Goal: Task Accomplishment & Management: Use online tool/utility

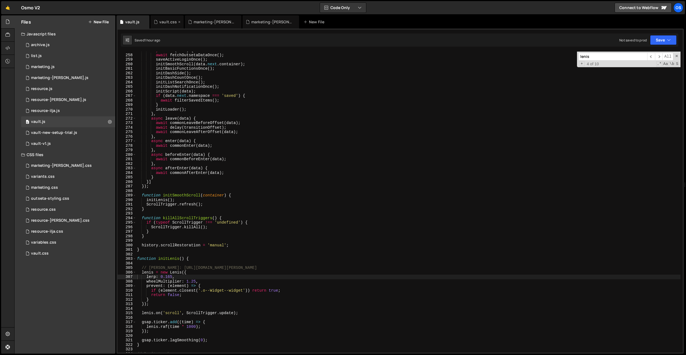
scroll to position [916, 0]
click at [202, 22] on div "marketing-[PERSON_NAME].css" at bounding box center [214, 21] width 41 height 5
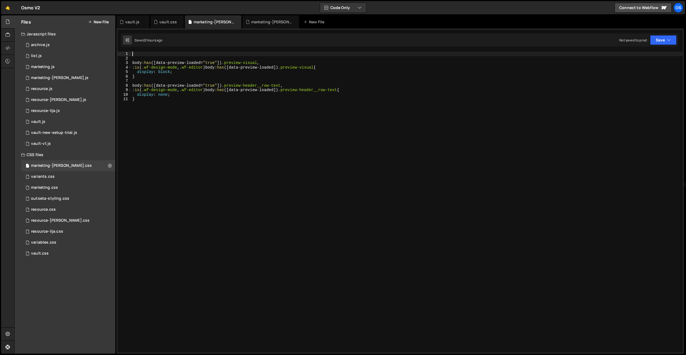
click at [144, 55] on div "body :has ([ data-preview-loaded = " true " ]) .preview-visual , :is ( .wf-desi…" at bounding box center [407, 207] width 552 height 310
paste textarea "aria-hidden="true"]"
type textarea ".button-label[aria-hidden="true"] {}"
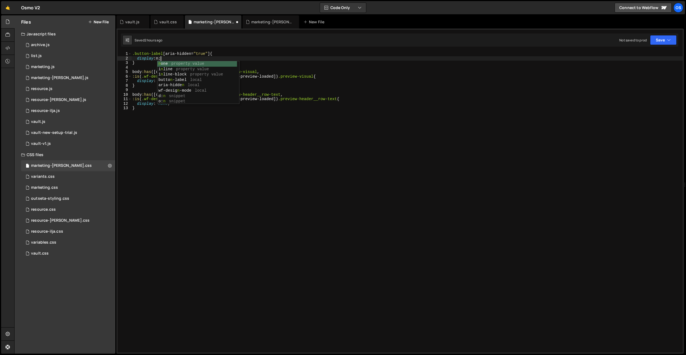
scroll to position [0, 2]
drag, startPoint x: 208, startPoint y: 77, endPoint x: 126, endPoint y: 68, distance: 82.6
click at [124, 75] on div "display: none; 1 2 3 4 5 6 7 8 9 10 11 12 13 .button-label [ aria-hidden = " tr…" at bounding box center [400, 202] width 565 height 301
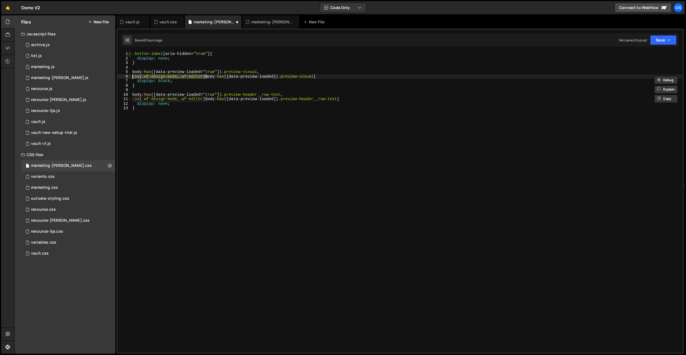
click at [131, 52] on span at bounding box center [129, 54] width 3 height 5
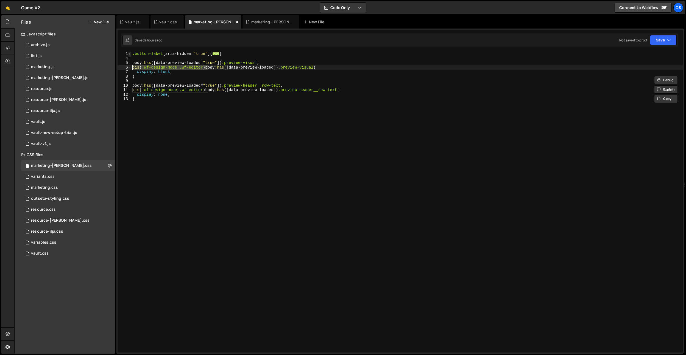
click at [131, 52] on span at bounding box center [129, 54] width 3 height 5
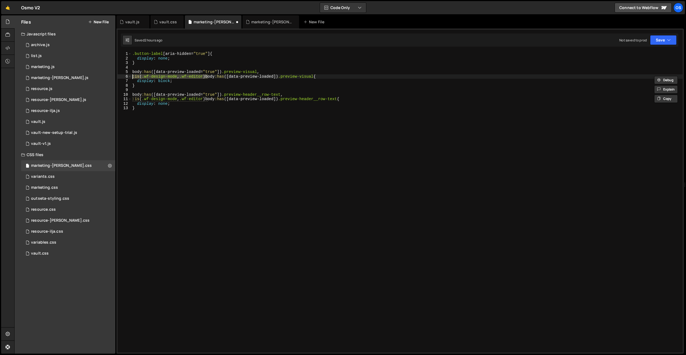
click at [132, 53] on div ".button-label [ aria-hidden = " true " ] { display : none ; } body :has ([ data…" at bounding box center [407, 207] width 552 height 310
paste textarea ":is(.wf-design-mode, .wf-editor)"
type textarea ":is(.wf-design-mode, .wf-editor) .button-label[aria-hidden="true"] {"
click at [132, 24] on div "vault.js" at bounding box center [132, 21] width 14 height 5
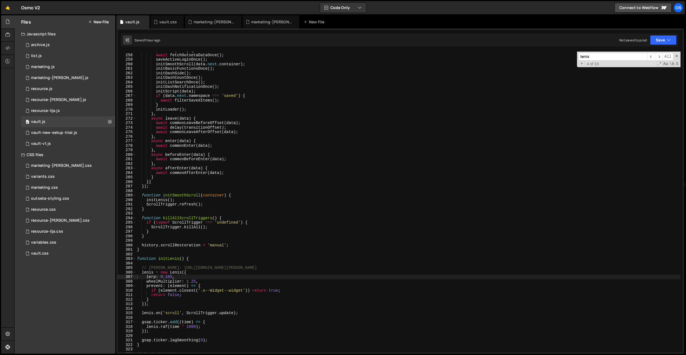
click at [250, 95] on div "async once ( data ) { await fetchOutsetaDataOnce ( ) ; saveActiveLoginOnce ( ) …" at bounding box center [408, 203] width 545 height 310
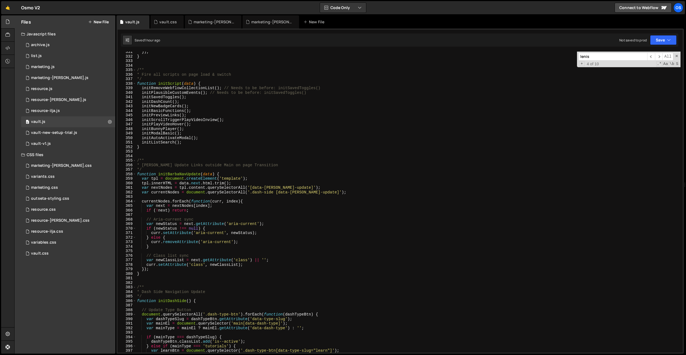
scroll to position [1180, 0]
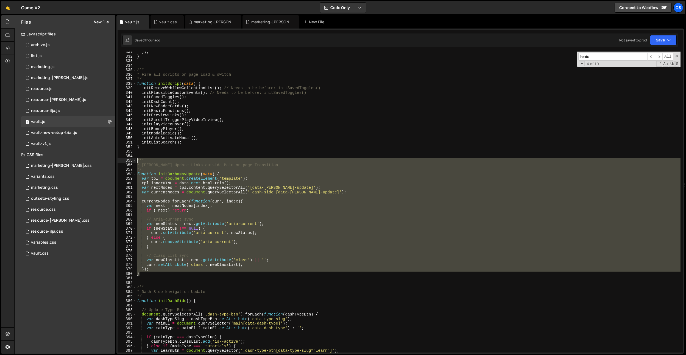
drag, startPoint x: 149, startPoint y: 276, endPoint x: 121, endPoint y: 159, distance: 120.3
click at [121, 159] on div "if (data.next.namespace === 'saved') { 331 332 333 334 335 336 337 338 339 340 …" at bounding box center [400, 202] width 565 height 301
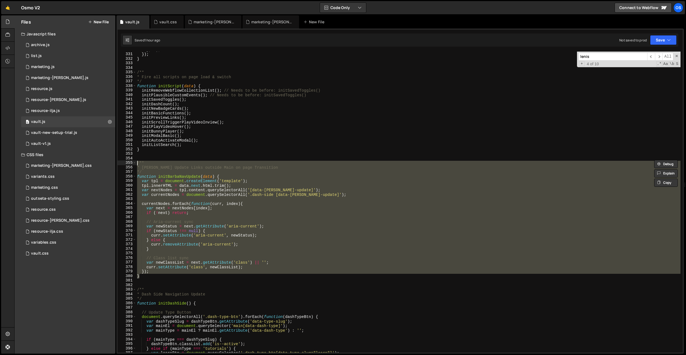
scroll to position [1178, 0]
click at [303, 247] on div "} , n ) ; }) ; } /** * Fire all scripts on page load & switch */ function initS…" at bounding box center [408, 202] width 545 height 301
type textarea "}"
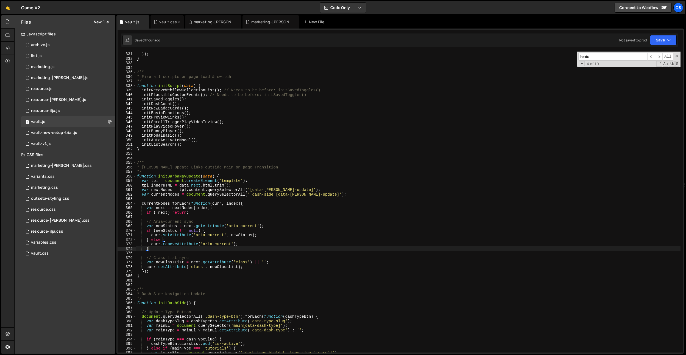
click at [169, 25] on div "vault.css" at bounding box center [167, 21] width 33 height 13
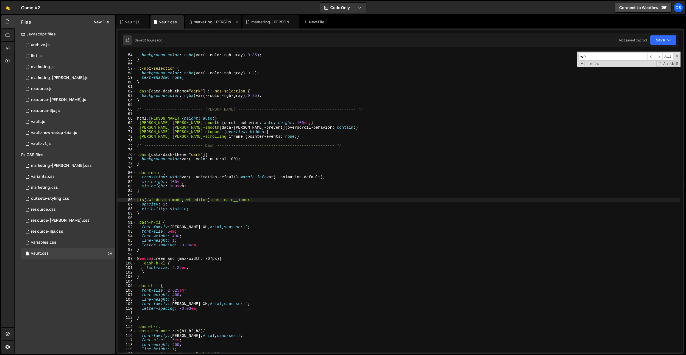
click at [209, 21] on div "marketing-[PERSON_NAME].css" at bounding box center [214, 21] width 41 height 5
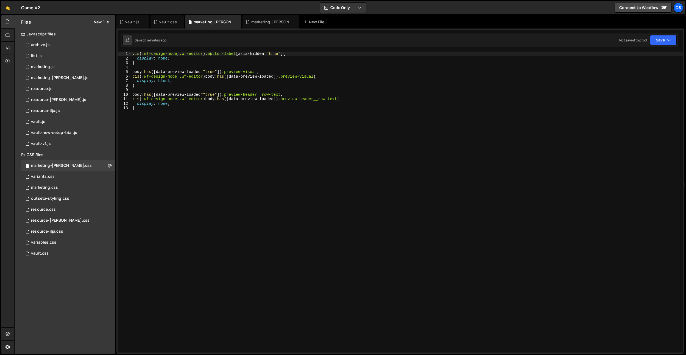
drag, startPoint x: 186, startPoint y: 103, endPoint x: 185, endPoint y: 106, distance: 3.1
click at [186, 103] on div ":is ( .wf-design-mode , .wf-editor ) .button-label [ aria-hidden = " true " ] {…" at bounding box center [407, 207] width 552 height 310
click at [183, 110] on div ":is ( .wf-design-mode , .wf-editor ) .button-label [ aria-hidden = " true " ] {…" at bounding box center [407, 207] width 552 height 310
type textarea "}"
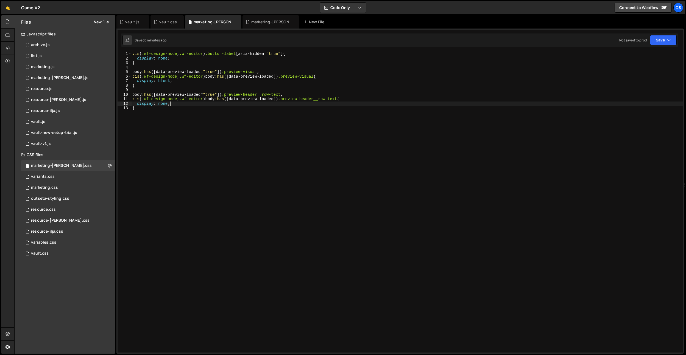
scroll to position [0, 0]
paste textarea "body:has([data-preview-loaded="true"]) .preview-header__row-text,"
drag, startPoint x: 142, startPoint y: 95, endPoint x: 123, endPoint y: 94, distance: 19.2
click at [123, 94] on div "1 2 3 4 5 6 7 8 9 10 11 12 13 14 15 16 17 :is ( .wf-design-mode , .wf-editor ) …" at bounding box center [400, 202] width 565 height 301
type textarea "body:has([data-preview-loaded="true"]) .preview-header__row-text,"
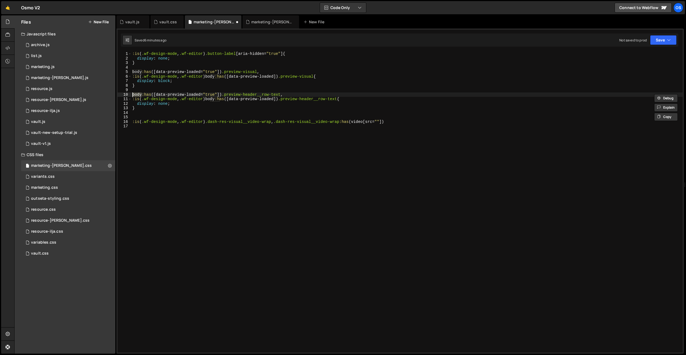
click at [173, 141] on div ":is ( .wf-design-mode , .wf-editor ) .button-label [ aria-hidden = " true " ] {…" at bounding box center [407, 207] width 552 height 310
click at [282, 123] on div ":is ( .wf-design-mode , .wf-editor ) .button-label [ aria-hidden = " true " ] {…" at bounding box center [407, 207] width 552 height 310
click at [276, 126] on div ":is ( .wf-design-mode , .wf-editor ) .button-label [ aria-hidden = " true " ] {…" at bounding box center [407, 207] width 552 height 310
type textarea ".dash-res-visual__video-wrap:has(video[src=""]) {}"
drag, startPoint x: 198, startPoint y: 127, endPoint x: 135, endPoint y: 127, distance: 63.2
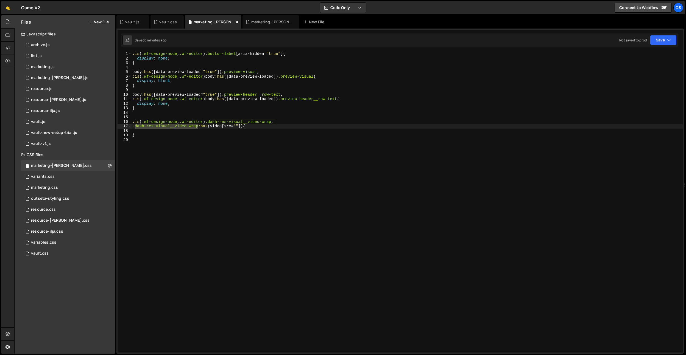
click at [135, 127] on div ":is ( .wf-design-mode , .wf-editor ) .button-label [ aria-hidden = " true " ] {…" at bounding box center [407, 207] width 552 height 310
click at [199, 123] on div ":is ( .wf-design-mode , .wf-editor ) .button-label [ aria-hidden = " true " ] {…" at bounding box center [407, 207] width 552 height 310
drag, startPoint x: 198, startPoint y: 127, endPoint x: 252, endPoint y: 119, distance: 53.9
click at [135, 127] on div ":is ( .wf-design-mode , .wf-editor ) .button-label [ aria-hidden = " true " ] {…" at bounding box center [407, 207] width 552 height 310
paste textarea "preview"
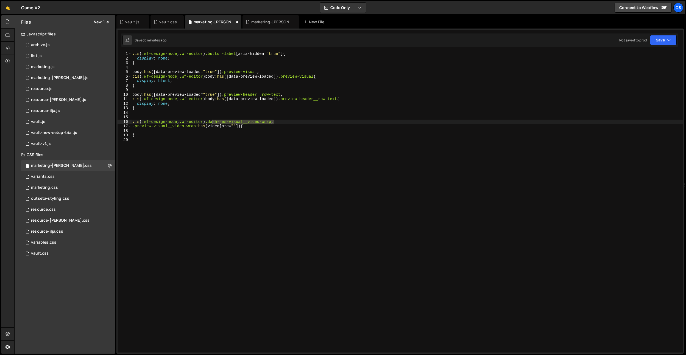
drag, startPoint x: 275, startPoint y: 121, endPoint x: 213, endPoint y: 121, distance: 62.4
click at [213, 121] on div ":is ( .wf-design-mode , .wf-editor ) .button-label [ aria-hidden = " true " ] {…" at bounding box center [407, 207] width 552 height 310
paste textarea "preview-visual__video-wrap"
type textarea ":is(.wf-design-mode, .wf-editor) .preview-visual__video-wrap,"
click at [265, 113] on div ":is ( .wf-design-mode , .wf-editor ) .button-label [ aria-hidden = " true " ] {…" at bounding box center [407, 207] width 552 height 310
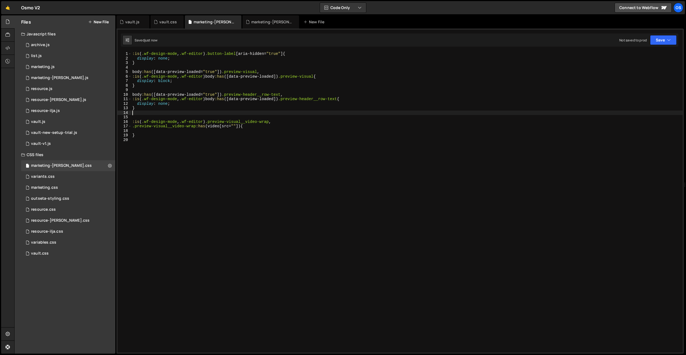
click at [268, 143] on div ":is ( .wf-design-mode , .wf-editor ) .button-label [ aria-hidden = " true " ] {…" at bounding box center [407, 207] width 552 height 310
drag, startPoint x: 208, startPoint y: 53, endPoint x: 176, endPoint y: 95, distance: 53.3
click at [126, 52] on div "1 2 3 4 5 6 7 8 9 10 11 12 13 14 15 16 17 18 19 20 :is ( .wf-design-mode , .wf-…" at bounding box center [400, 202] width 565 height 301
drag, startPoint x: 207, startPoint y: 122, endPoint x: 102, endPoint y: 120, distance: 105.5
click at [102, 120] on div "Files New File Javascript files 0 archive.js 0 0 list.js 0 0 marketing.js 0 0 0…" at bounding box center [350, 184] width 672 height 339
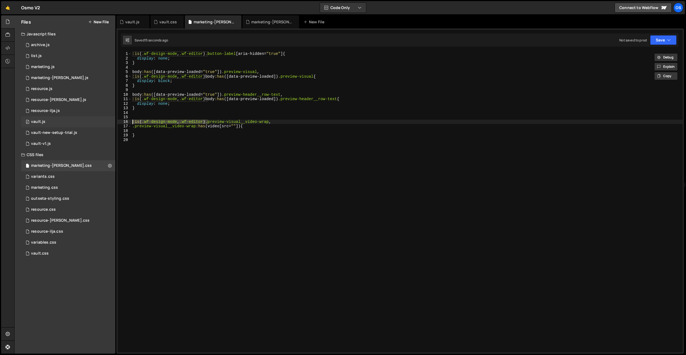
type textarea ":is(.wf-design-mode, .wf-editor) .preview-visual__video-wrap,"
paste textarea
click at [224, 150] on div ":is ( .wf-design-mode , .wf-editor ) .button-label [ aria-hidden = " true " ] {…" at bounding box center [407, 207] width 552 height 310
drag, startPoint x: 222, startPoint y: 71, endPoint x: 138, endPoint y: 127, distance: 100.2
click at [106, 72] on div "Files New File Javascript files 0 archive.js 0 0 list.js 0 0 marketing.js 0 0 0…" at bounding box center [350, 184] width 672 height 339
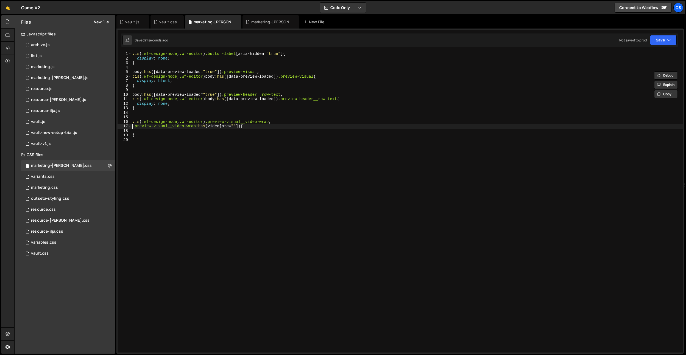
click at [133, 127] on div ":is ( .wf-design-mode , .wf-editor ) .button-label [ aria-hidden = " true " ] {…" at bounding box center [407, 207] width 552 height 310
paste textarea "body:has([data-preview-loaded="true"])"
type textarea "body:has([data-preview-loaded="true"]) .preview-visual__video-wrap:has(video[sr…"
click at [145, 131] on div ":is ( .wf-design-mode , .wf-editor ) .button-label [ aria-hidden = " true " ] {…" at bounding box center [407, 207] width 552 height 310
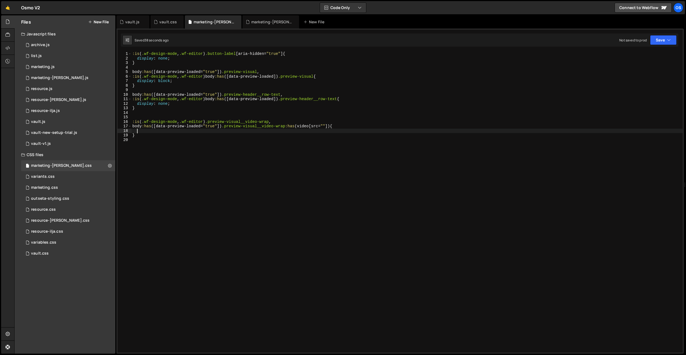
scroll to position [0, 0]
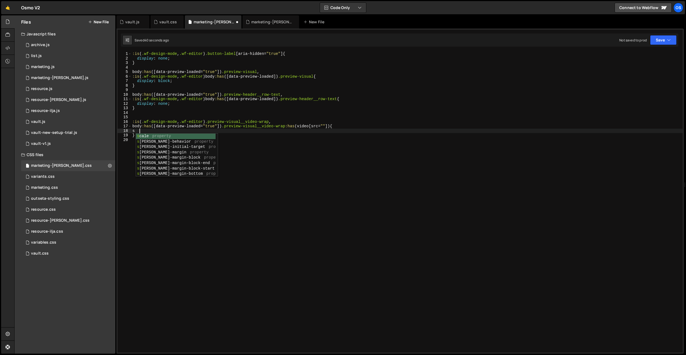
type textarea "di"
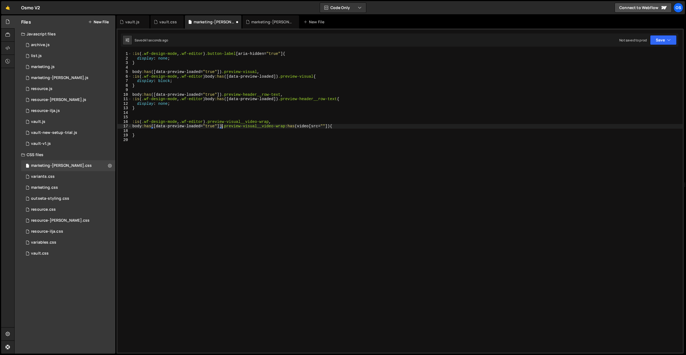
type textarea ".preview-visual__video-wrap:has(video[src=""]) {"
click at [258, 126] on div ":is ( .wf-design-mode , .wf-editor ) .button-label [ aria-hidden = " true " ] {…" at bounding box center [407, 207] width 552 height 310
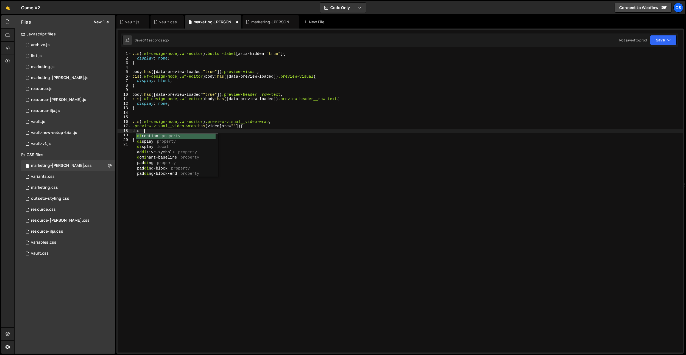
scroll to position [0, 1]
type textarea "displayn"
type textarea "display: none;"
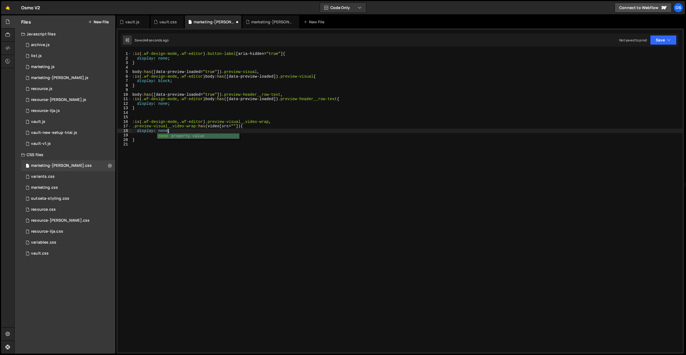
click at [137, 134] on div ":is ( .wf-design-mode , .wf-editor ) .button-label [ aria-hidden = " true " ] {…" at bounding box center [407, 207] width 552 height 310
type textarea "display: none;"
click at [144, 117] on div ":is ( .wf-design-mode , .wf-editor ) .button-label [ aria-hidden = " true " ] {…" at bounding box center [407, 207] width 552 height 310
click at [161, 20] on div "vault.css" at bounding box center [168, 21] width 18 height 5
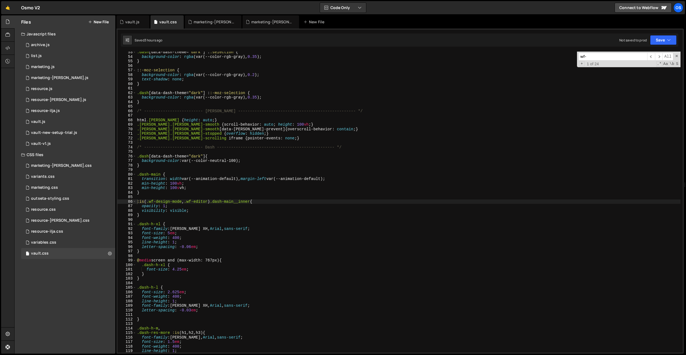
scroll to position [164, 0]
click at [55, 189] on div "marketing.css" at bounding box center [44, 187] width 27 height 5
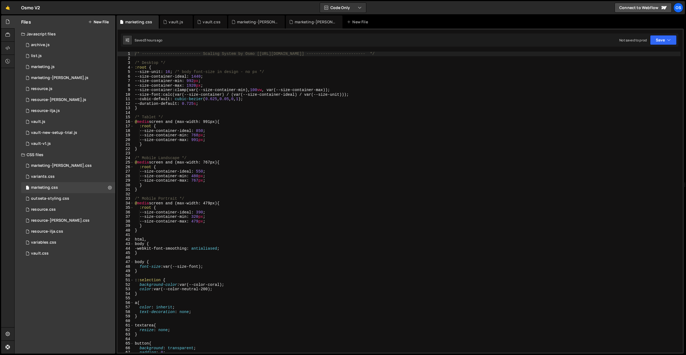
type textarea "--size-container-max: 991px;"
click at [219, 138] on div "/* ------------------------- Scaling System by Osmo [[URL][DOMAIN_NAME]] ------…" at bounding box center [407, 207] width 547 height 310
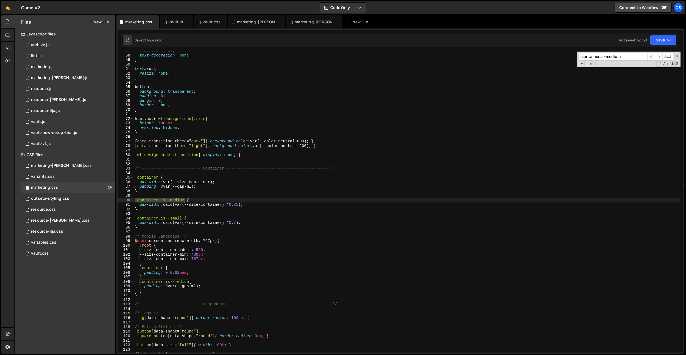
scroll to position [257, 0]
type input ".container.is--medium"
drag, startPoint x: 154, startPoint y: 206, endPoint x: 139, endPoint y: 204, distance: 15.2
click at [138, 202] on div "color : inherit ; text-decoration : none ; } textarea { resize : none ; } butto…" at bounding box center [407, 204] width 547 height 310
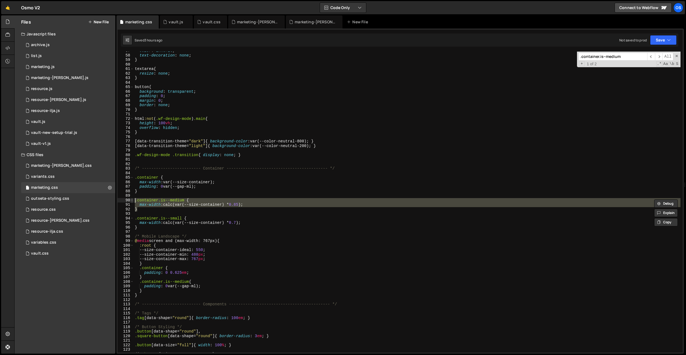
drag, startPoint x: 140, startPoint y: 208, endPoint x: 131, endPoint y: 200, distance: 11.7
click at [131, 200] on div ".container.is--medium { max-width: calc(var(--size-container) * 0.85); 57 58 59…" at bounding box center [400, 202] width 565 height 301
type textarea "/*.container.is--medium {*/ /* max-width: calc(var(--size-container) * 0.85);*/"
